Goal: Task Accomplishment & Management: Use online tool/utility

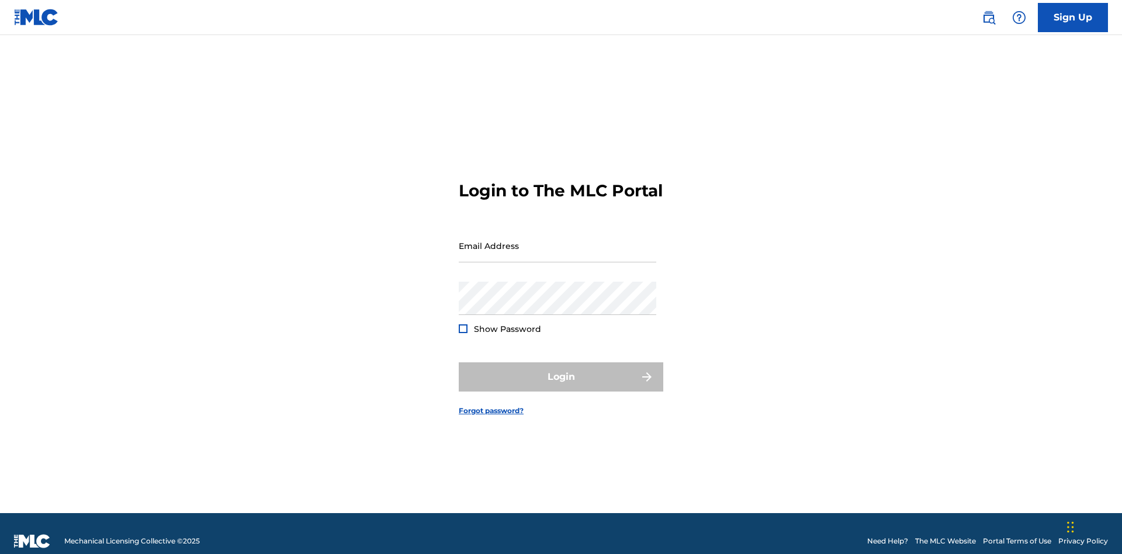
scroll to position [15, 0]
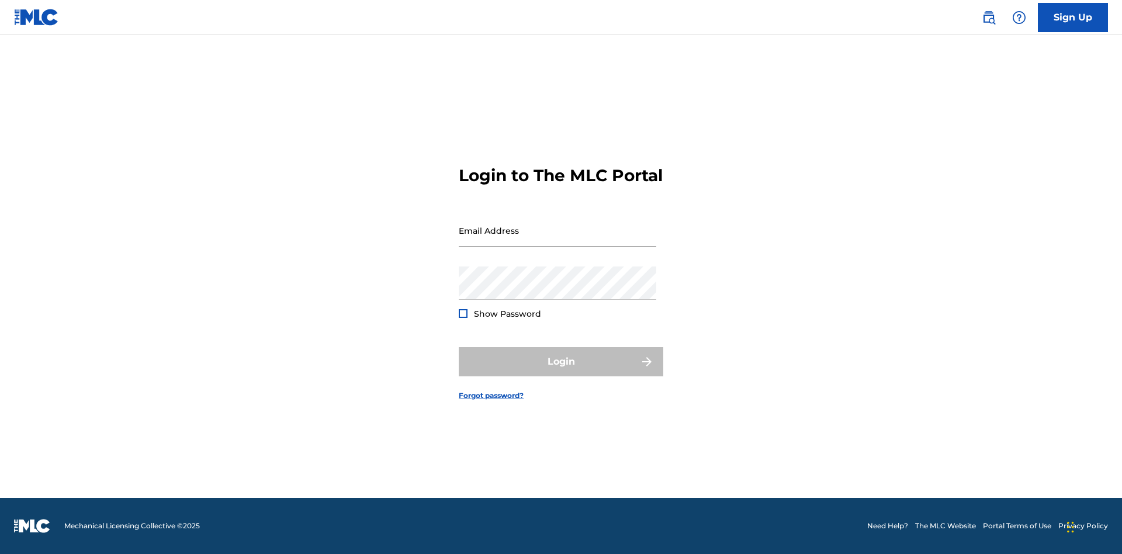
click at [558, 240] on input "Email Address" at bounding box center [558, 230] width 198 height 33
type input "[EMAIL_ADDRESS][DOMAIN_NAME]"
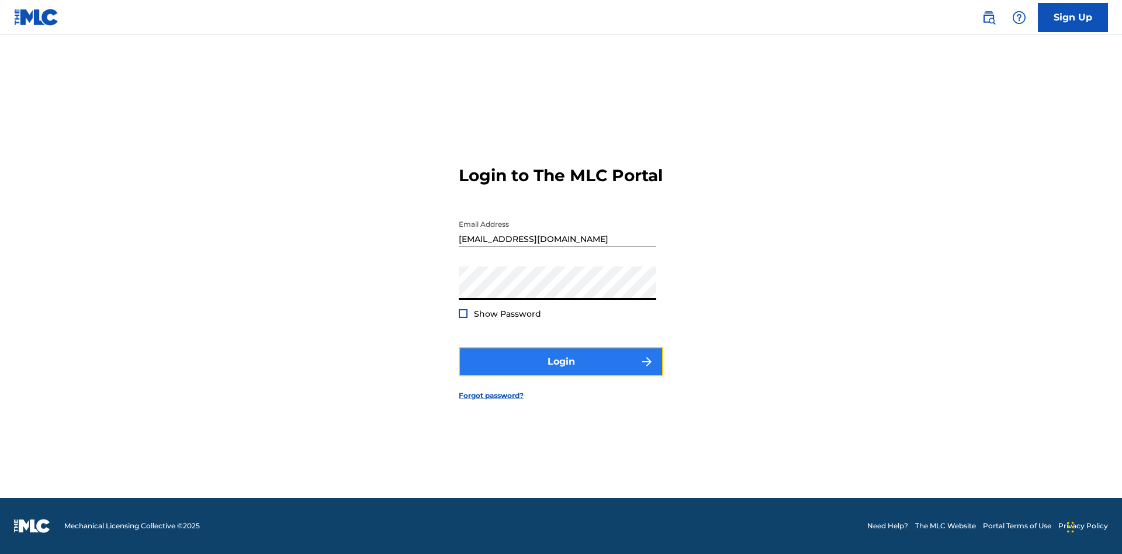
click at [561, 372] on button "Login" at bounding box center [561, 361] width 205 height 29
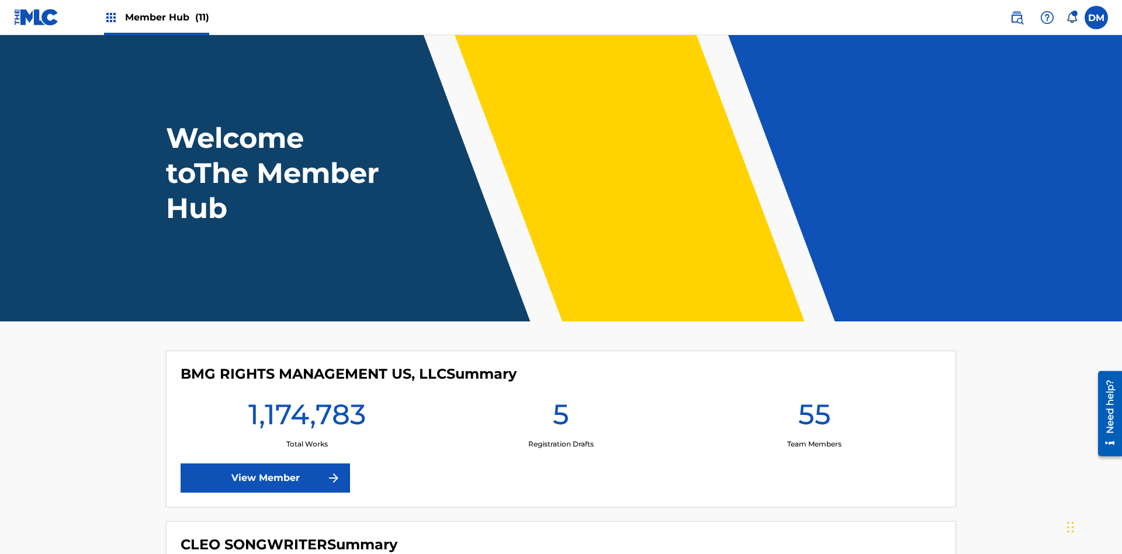
click at [167, 17] on span "Member Hub (11)" at bounding box center [167, 17] width 84 height 13
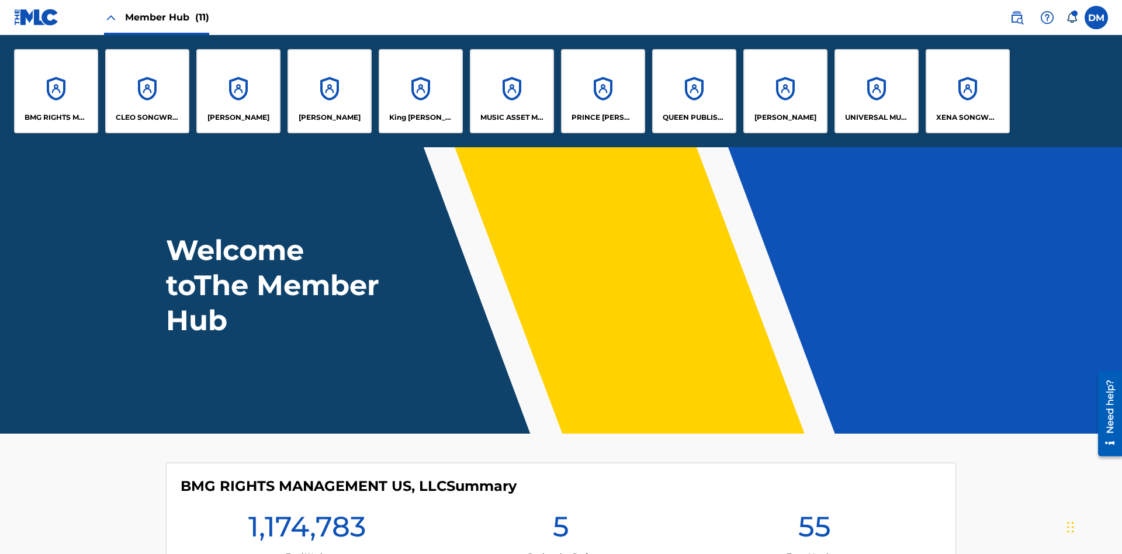
scroll to position [42, 0]
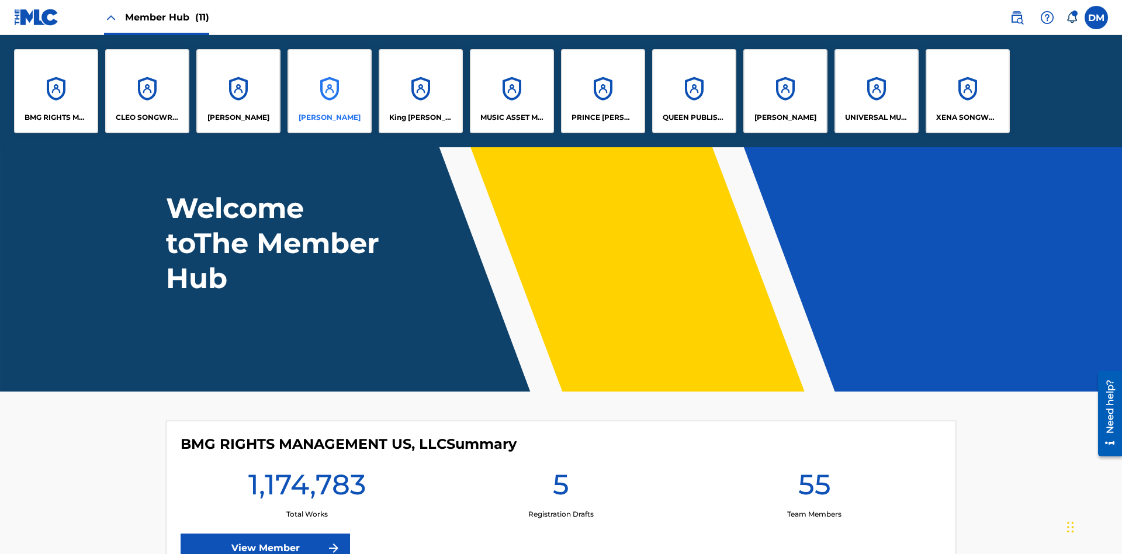
click at [330, 118] on p "EYAMA MCSINGER" at bounding box center [330, 117] width 62 height 11
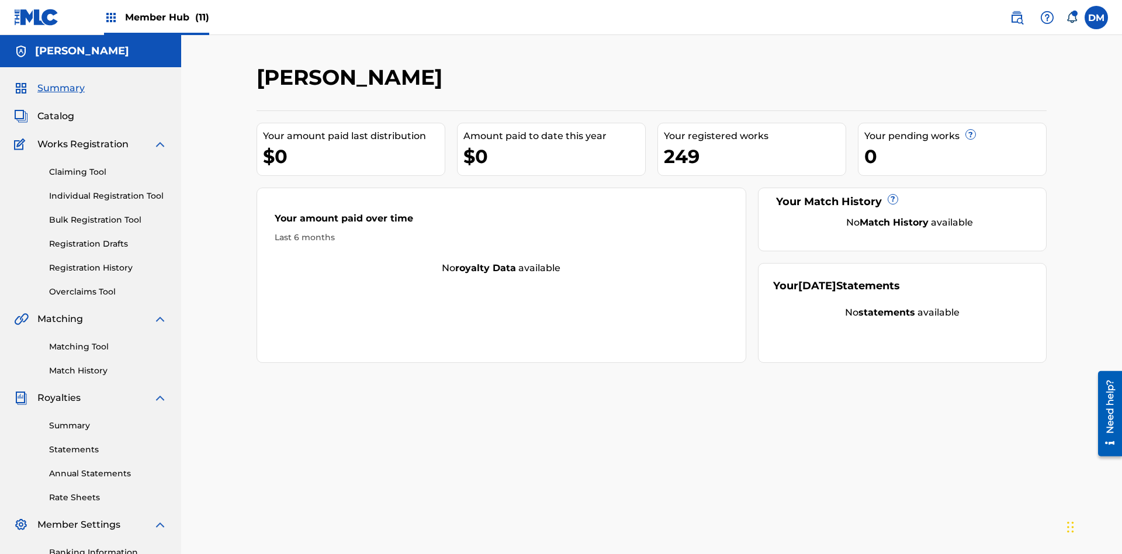
scroll to position [96, 0]
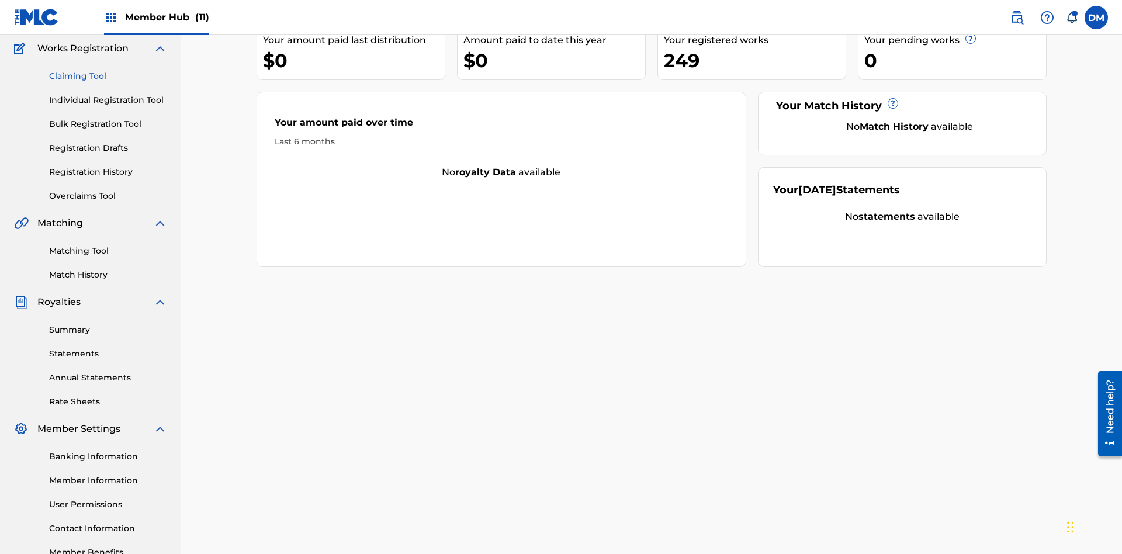
click at [108, 76] on link "Claiming Tool" at bounding box center [108, 76] width 118 height 12
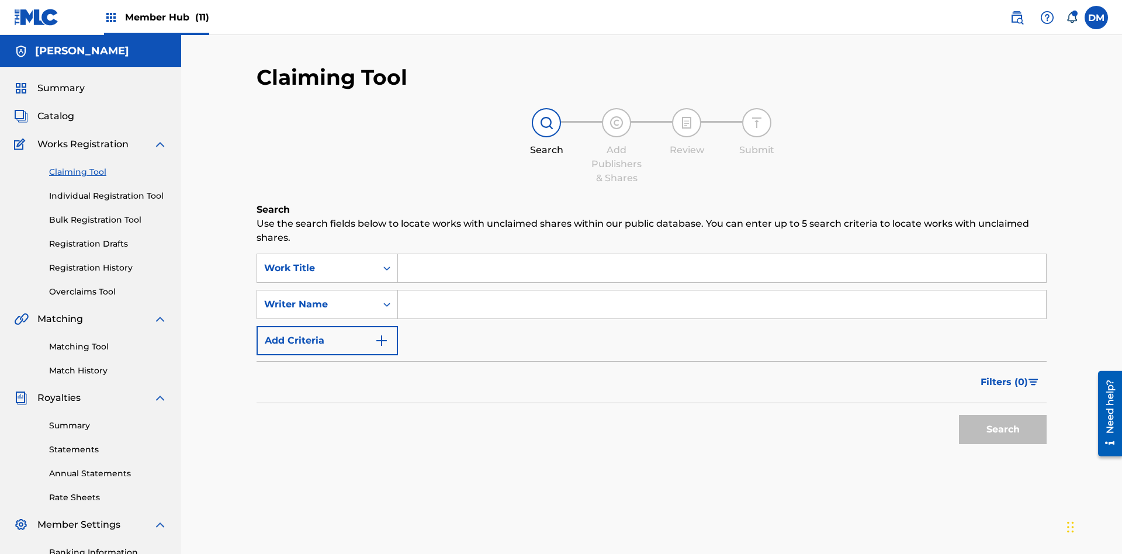
scroll to position [171, 0]
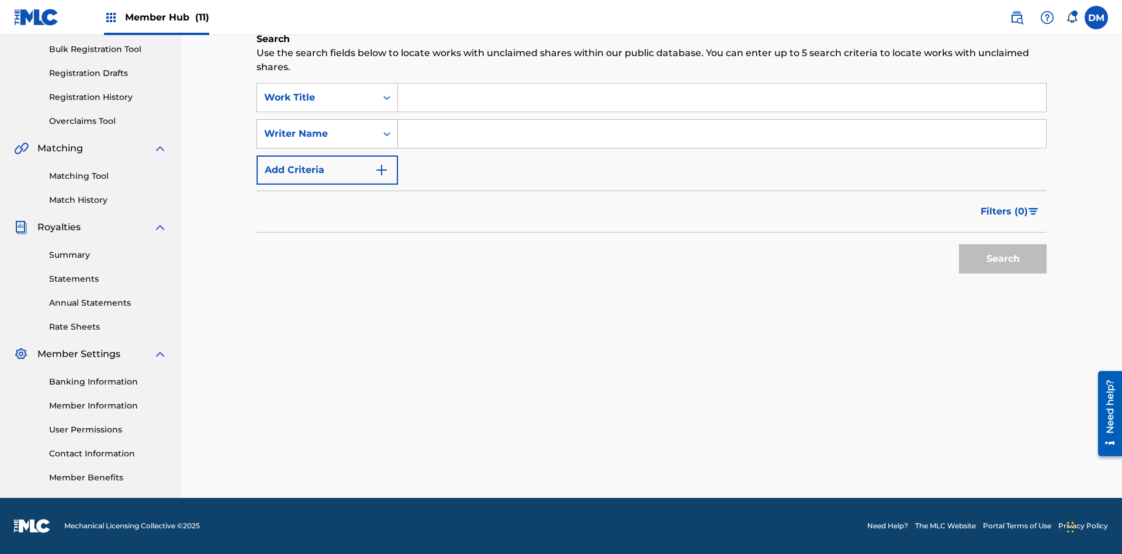
click at [317, 134] on div "Writer Name" at bounding box center [316, 134] width 105 height 14
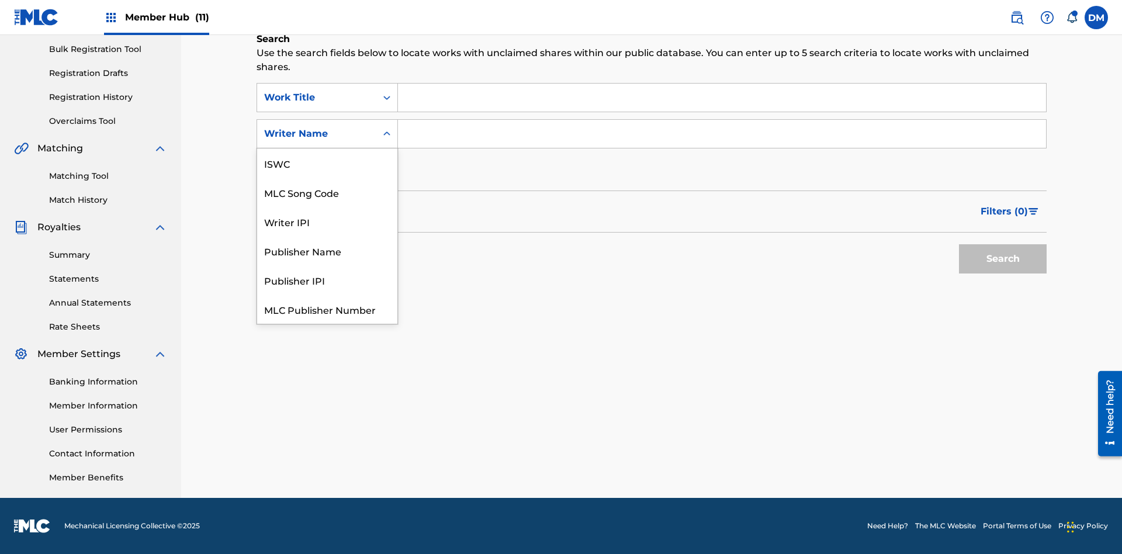
scroll to position [29, 0]
click at [327, 163] on div "MLC Song Code" at bounding box center [327, 162] width 140 height 29
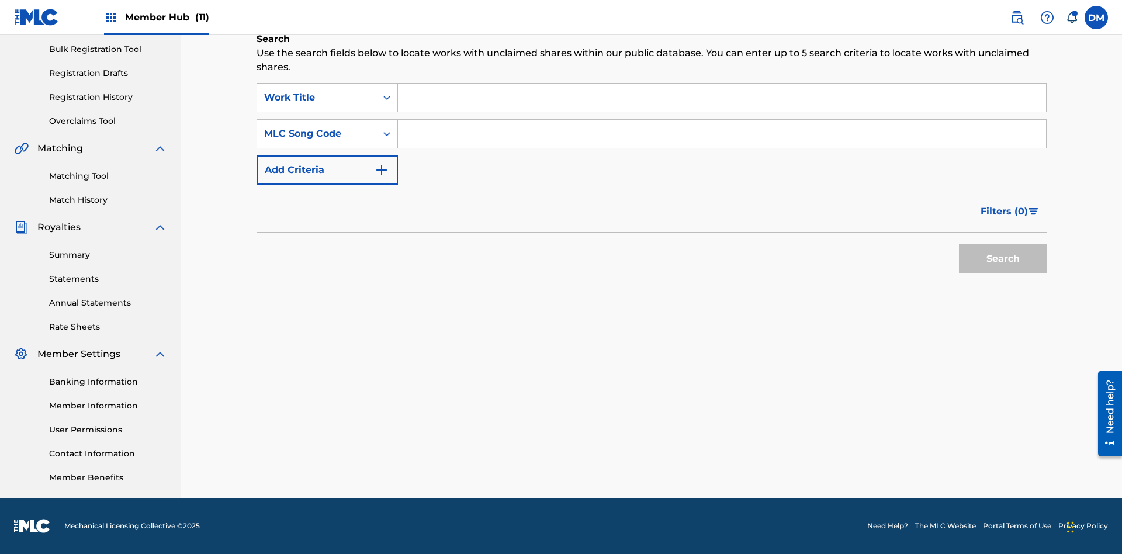
click at [722, 98] on input "Search Form" at bounding box center [722, 98] width 648 height 28
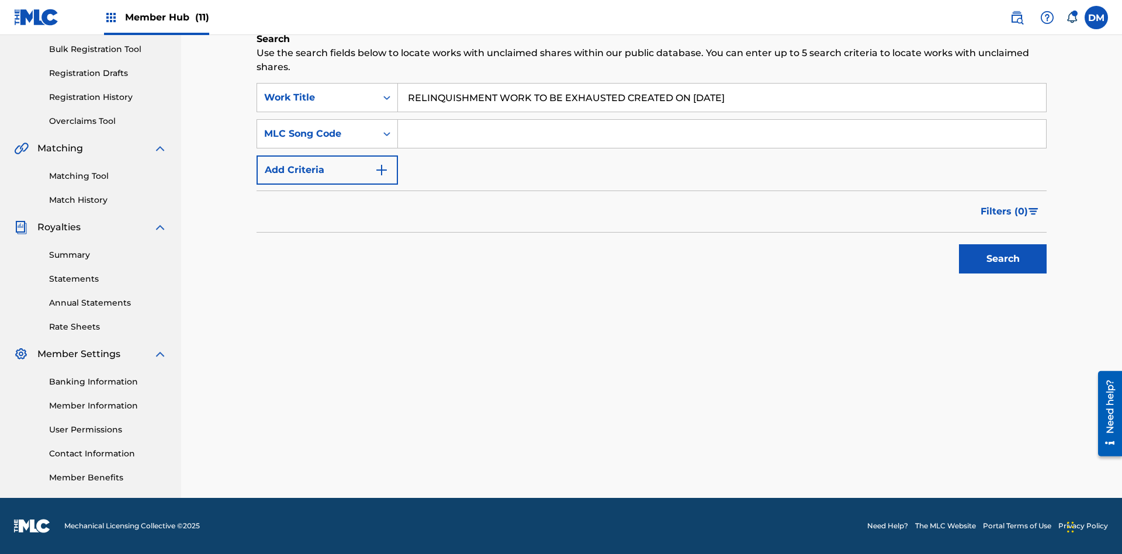
type input "RELINQUISHMENT WORK TO BE EXHAUSTED CREATED ON 2025 08 24"
click at [722, 134] on input "Search Form" at bounding box center [722, 134] width 648 height 28
type input "RC7AAN"
click at [1003, 259] on button "Search" at bounding box center [1003, 258] width 88 height 29
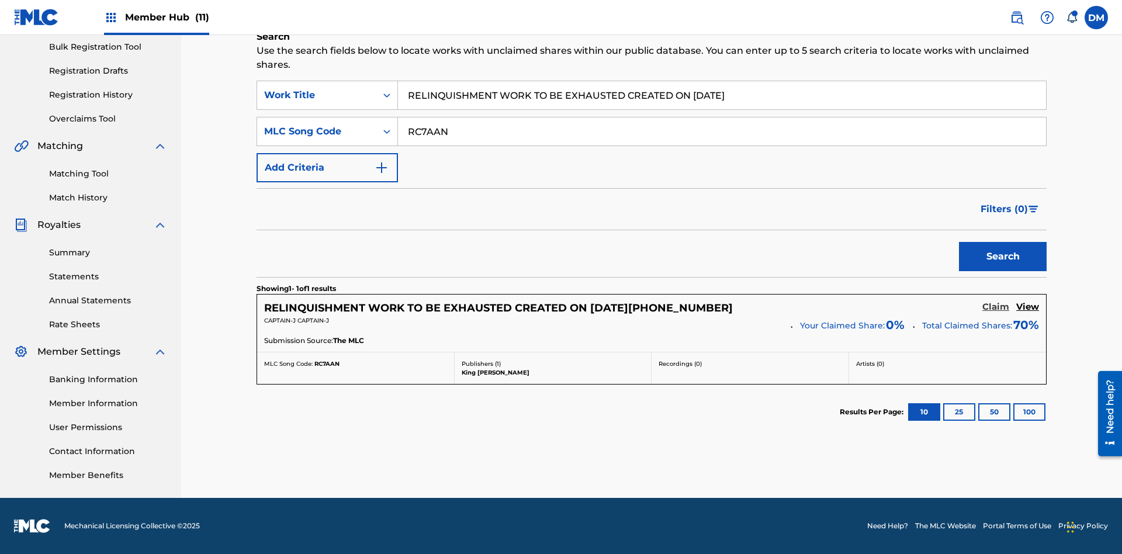
click at [996, 307] on h5 "Claim" at bounding box center [996, 307] width 27 height 11
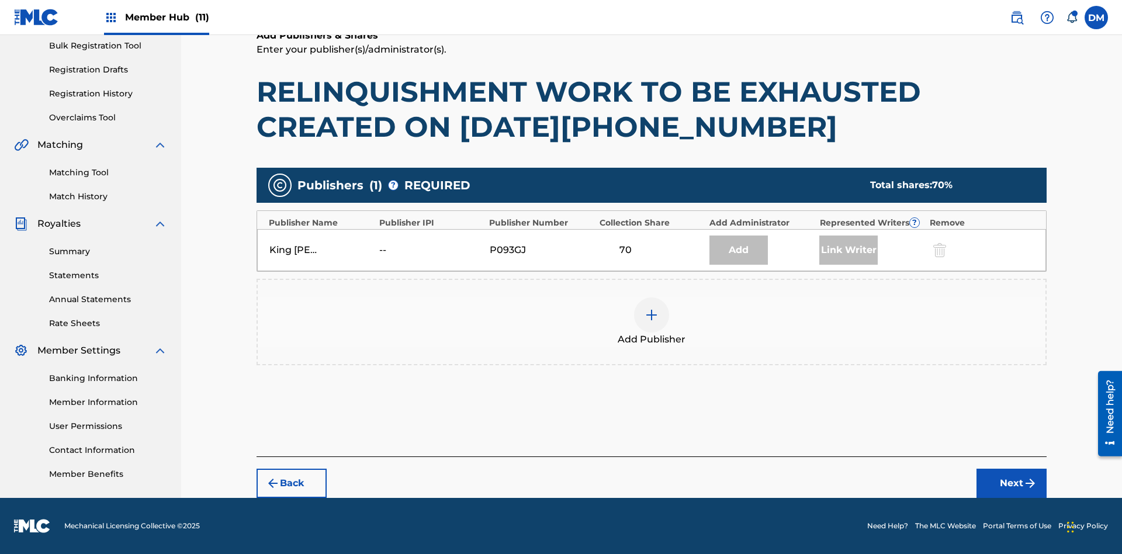
click at [652, 315] on img at bounding box center [652, 315] width 14 height 14
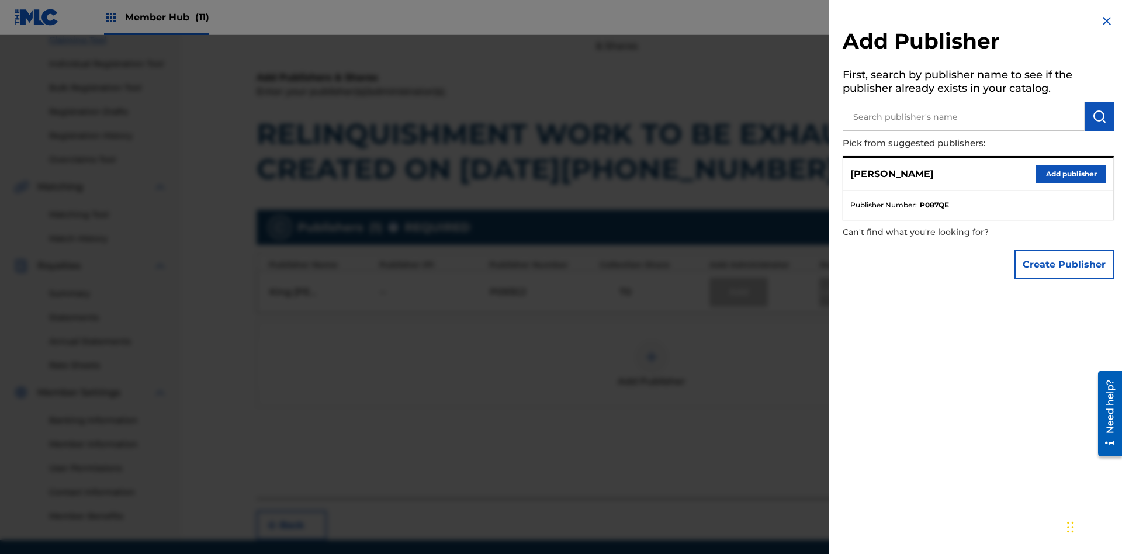
click at [964, 116] on input "text" at bounding box center [964, 116] width 242 height 29
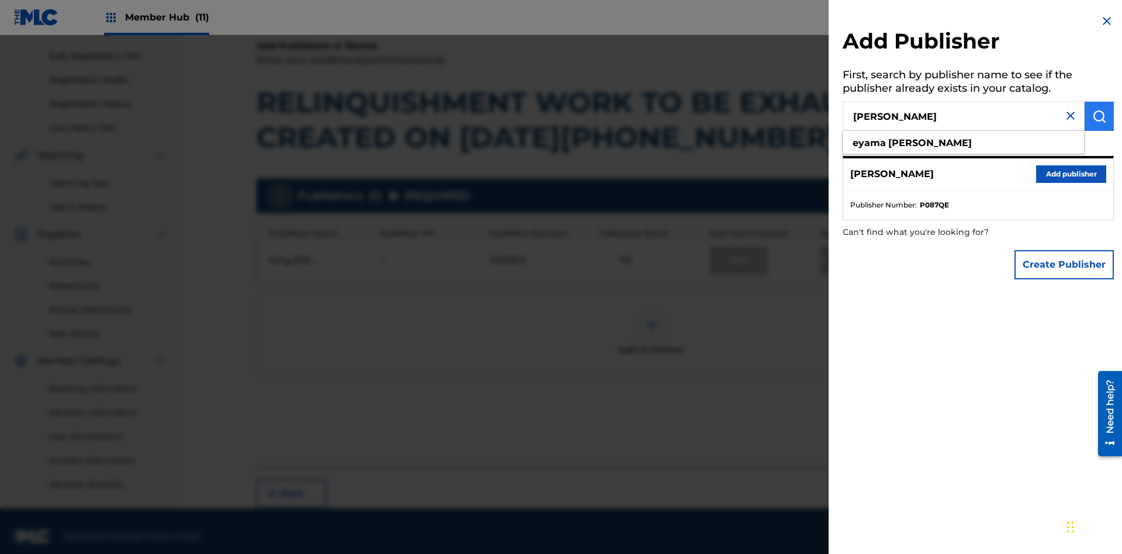
type input "EYAMA MCSINGER"
click at [1100, 116] on img "submit" at bounding box center [1100, 116] width 14 height 14
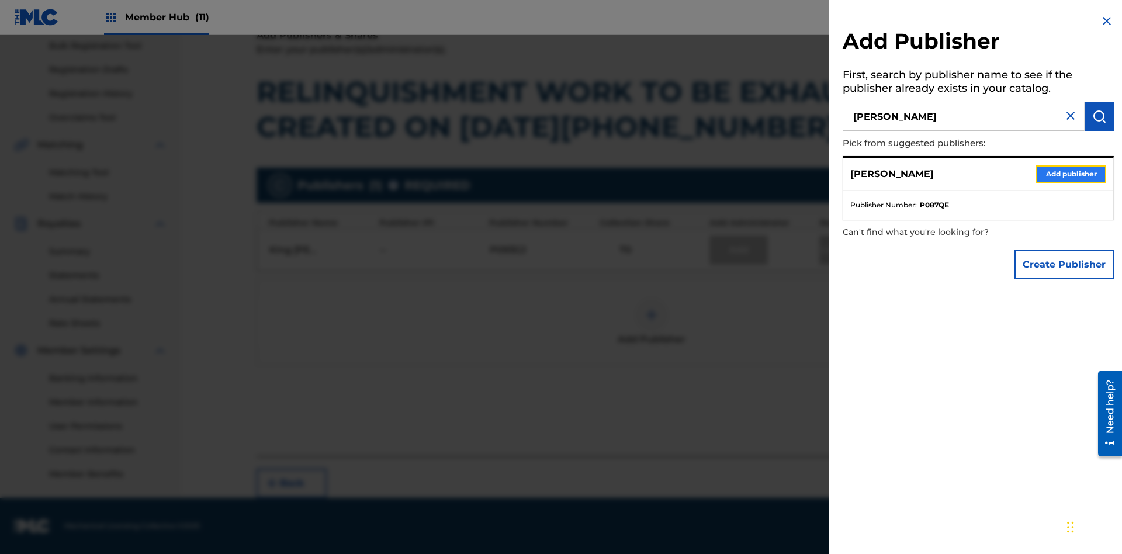
click at [1072, 174] on button "Add publisher" at bounding box center [1071, 174] width 70 height 18
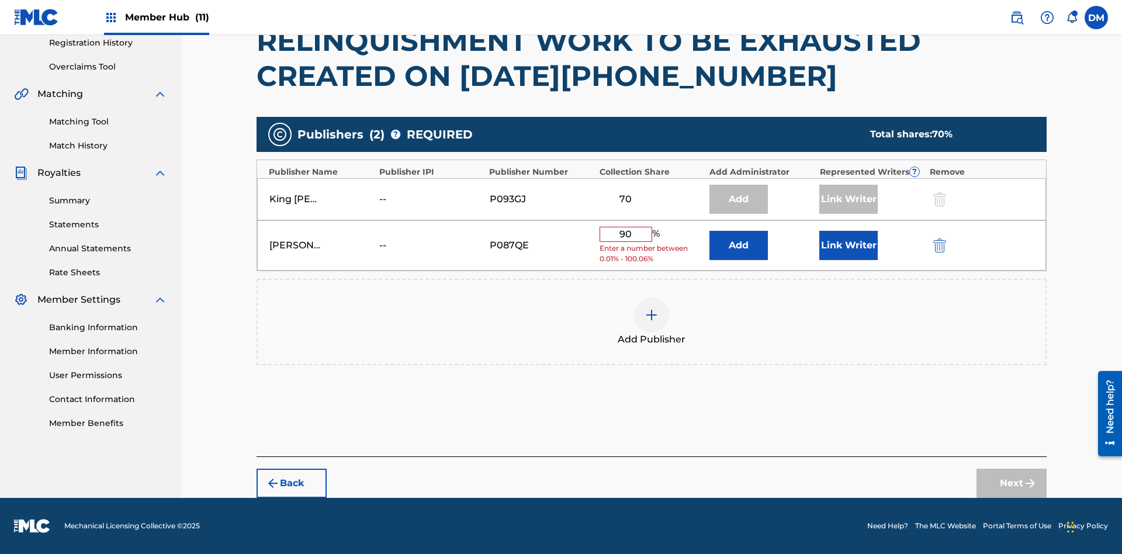
scroll to position [216, 0]
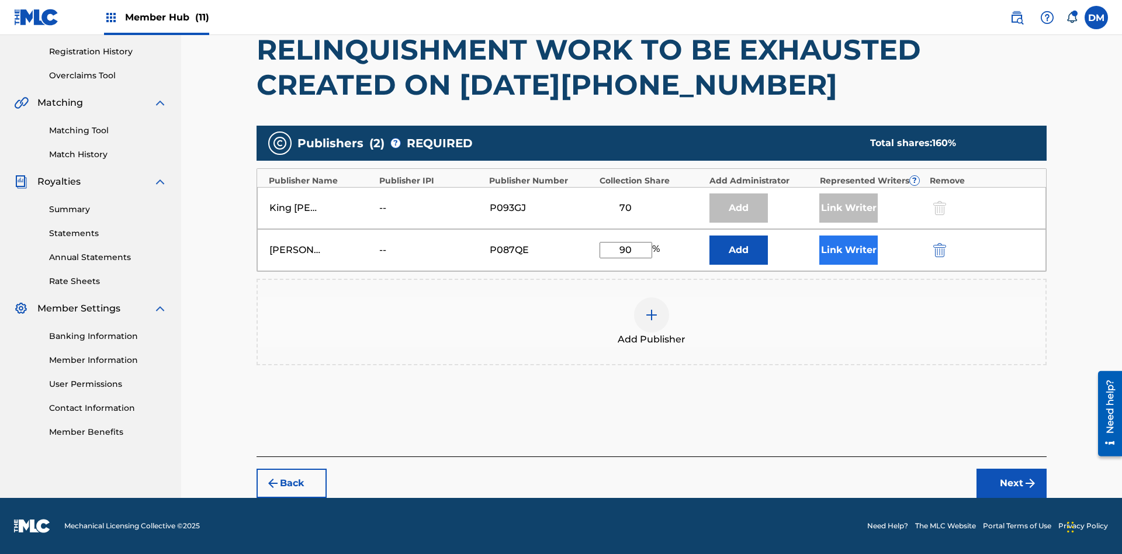
type input "90"
click at [849, 250] on button "Link Writer" at bounding box center [849, 250] width 58 height 29
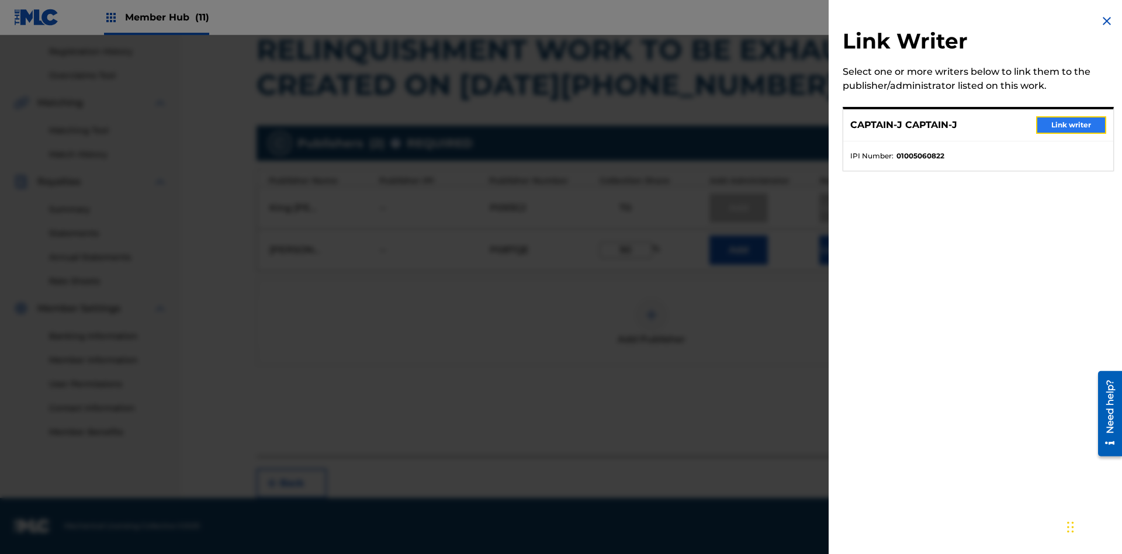
click at [1072, 125] on button "Link writer" at bounding box center [1071, 125] width 70 height 18
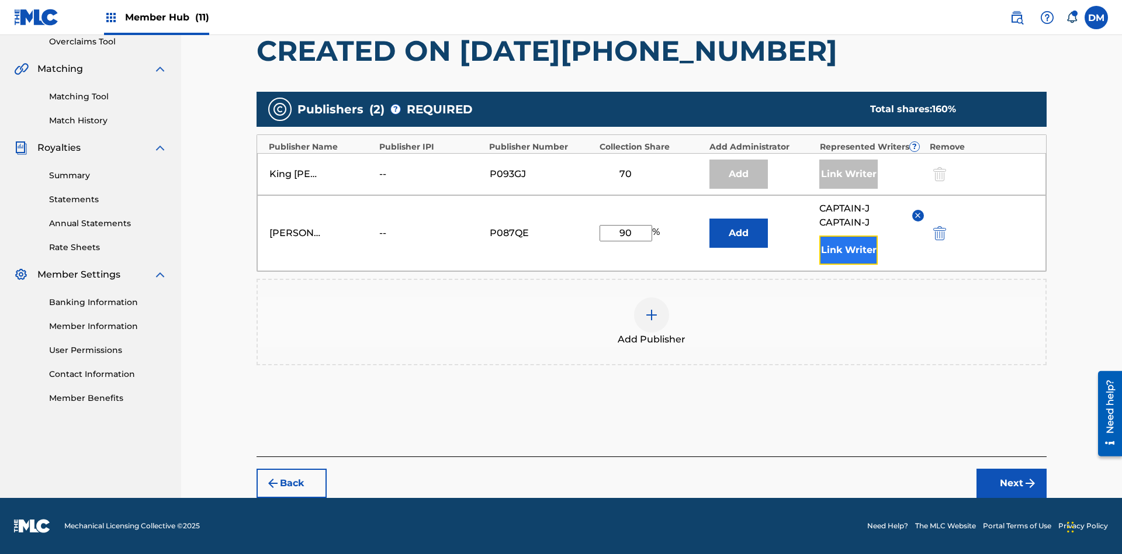
click at [849, 250] on button "Link Writer" at bounding box center [849, 250] width 58 height 29
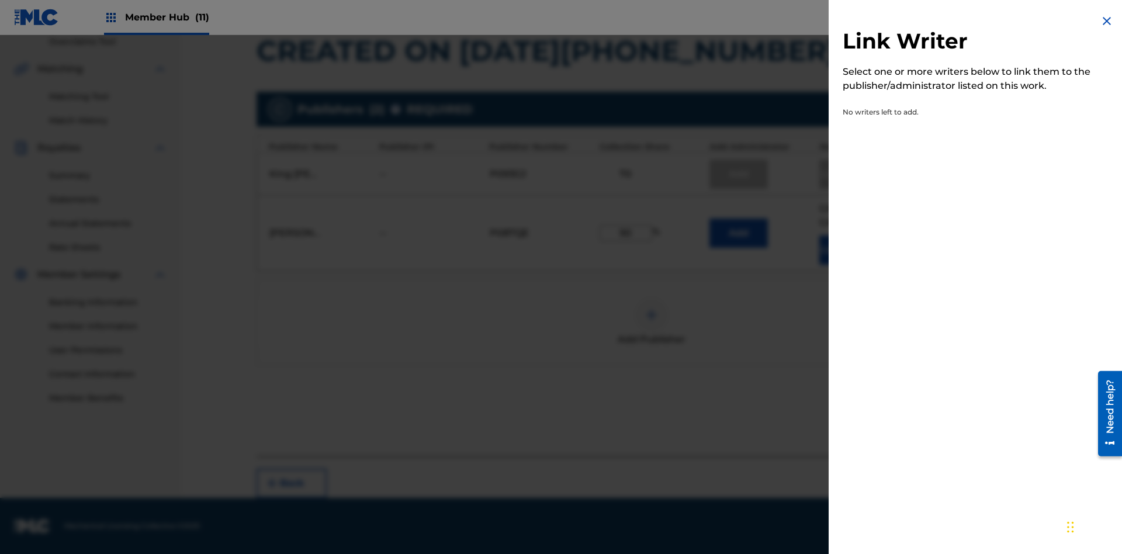
click at [1107, 21] on img at bounding box center [1107, 21] width 14 height 14
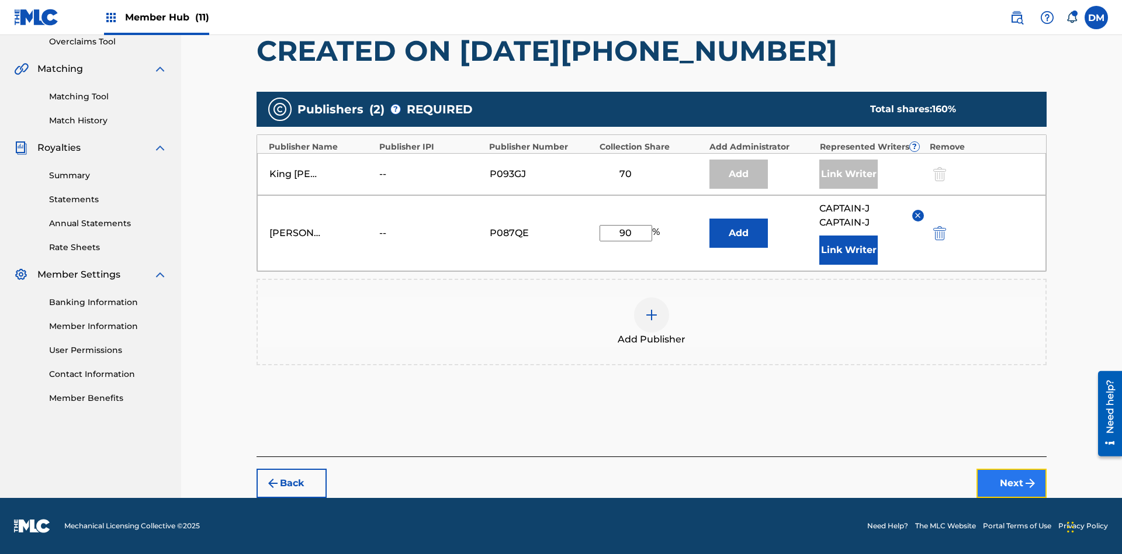
click at [1012, 483] on button "Next" at bounding box center [1012, 483] width 70 height 29
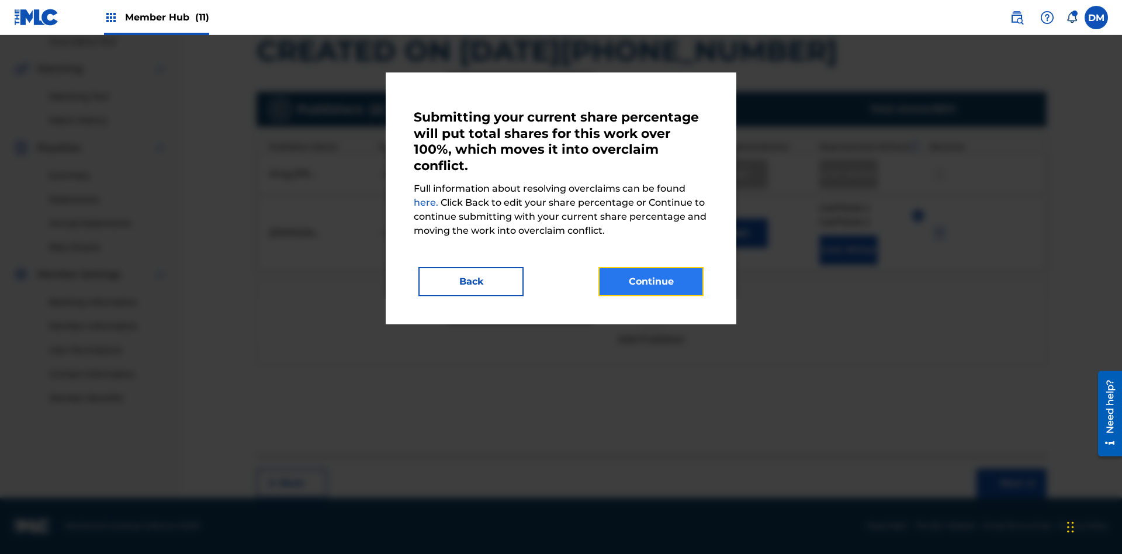
click at [651, 282] on button "Continue" at bounding box center [651, 281] width 105 height 29
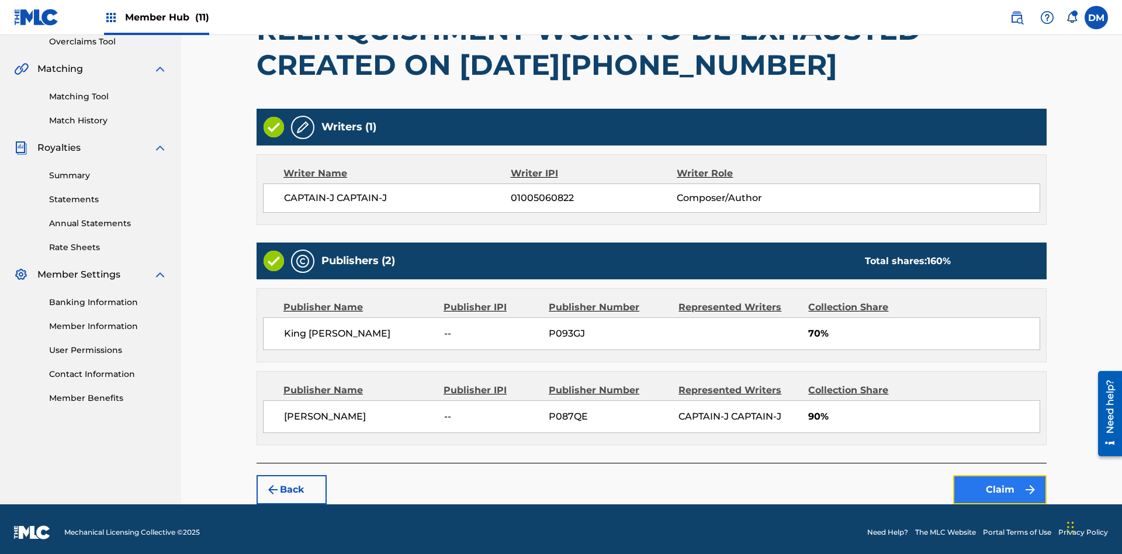
click at [1000, 483] on button "Claim" at bounding box center [1000, 489] width 94 height 29
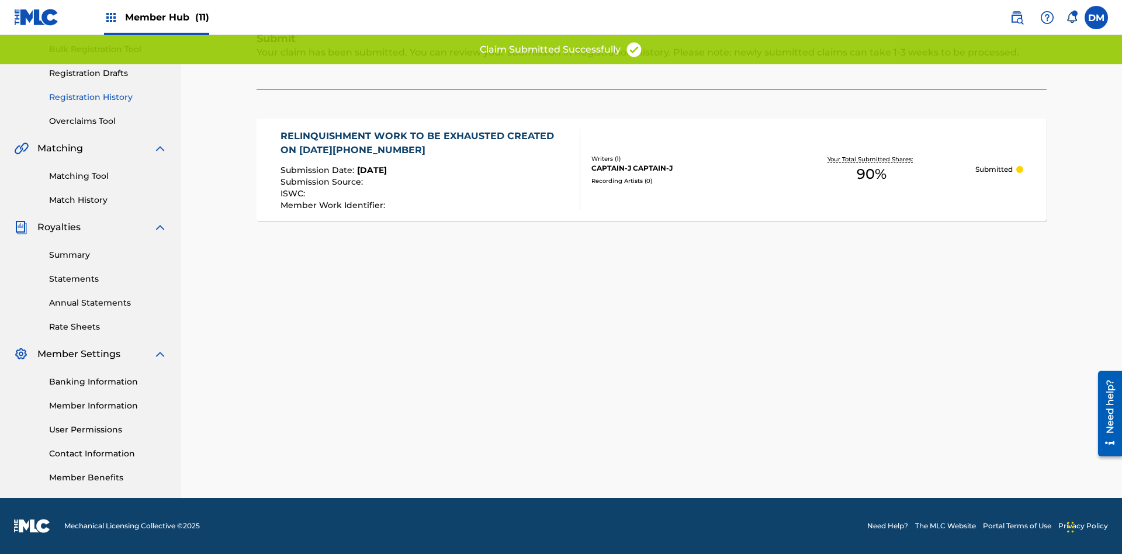
click at [108, 97] on link "Registration History" at bounding box center [108, 97] width 118 height 12
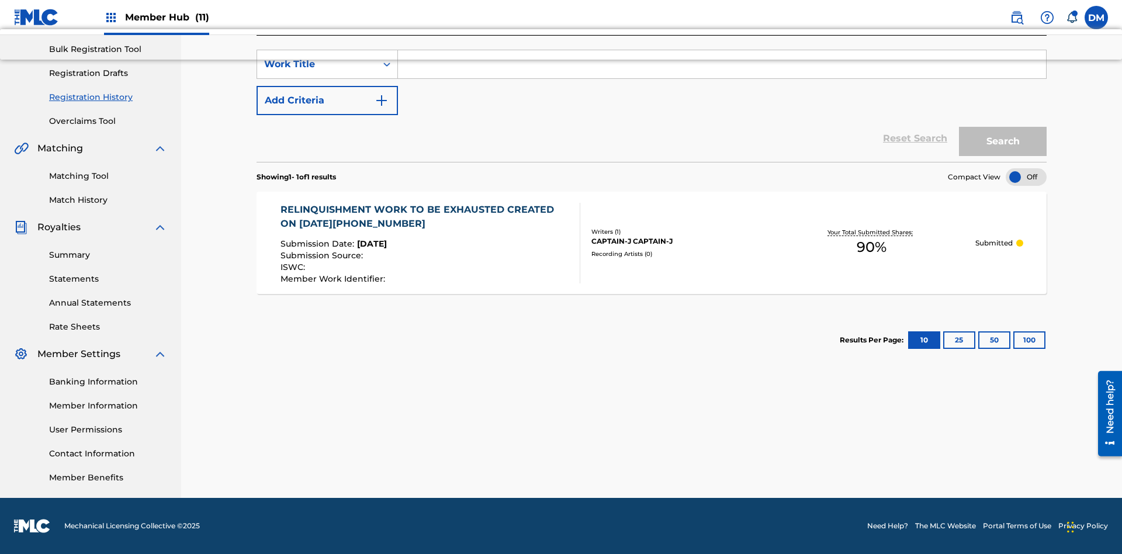
click at [722, 78] on input "Search Form" at bounding box center [722, 64] width 648 height 28
type input "RELINQUISHMENT WORK TO BE EXHAUSTED"
